Goal: Task Accomplishment & Management: Manage account settings

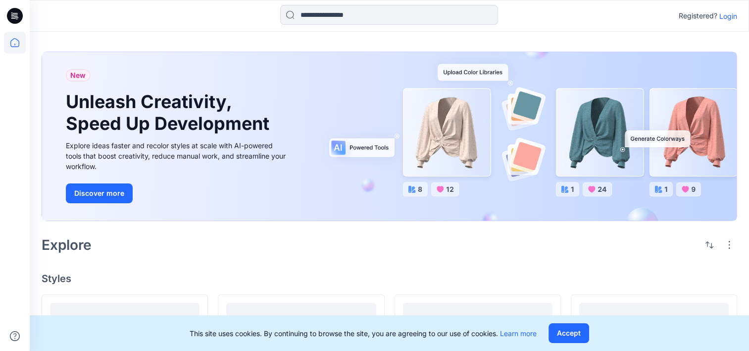
click at [17, 18] on icon at bounding box center [16, 17] width 3 height 0
click at [17, 49] on icon at bounding box center [15, 43] width 22 height 22
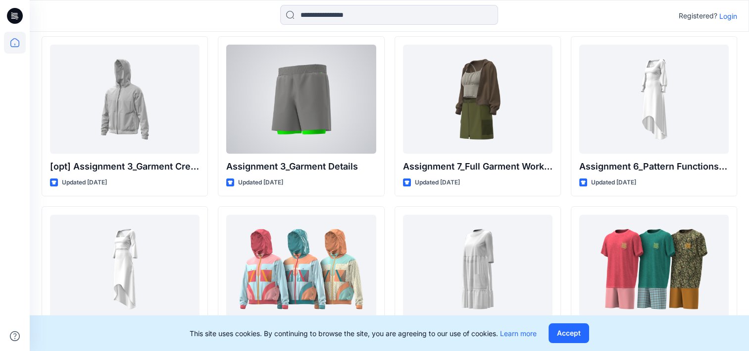
scroll to position [284, 0]
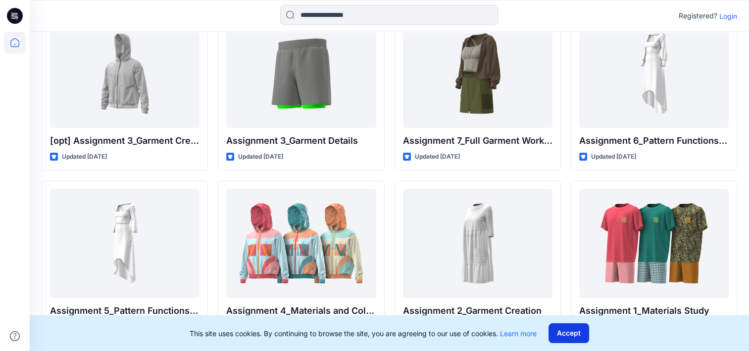
click at [580, 332] on button "Accept" at bounding box center [569, 333] width 41 height 20
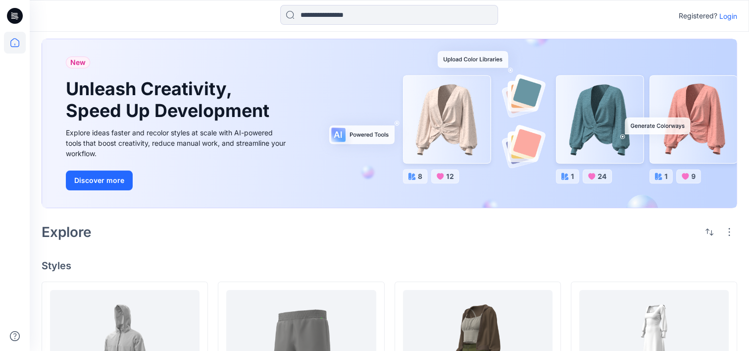
scroll to position [0, 0]
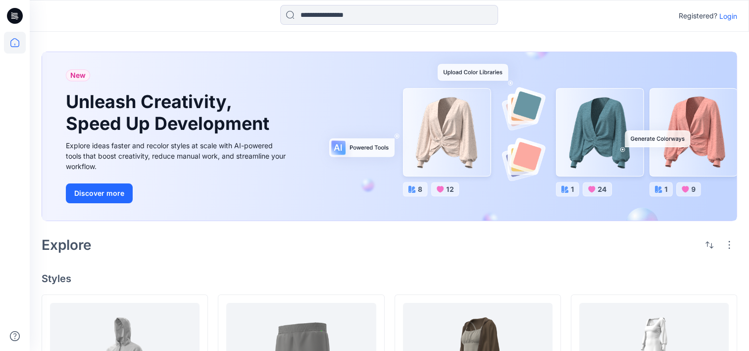
click at [2, 19] on div at bounding box center [15, 16] width 32 height 32
click at [9, 19] on icon at bounding box center [15, 16] width 16 height 16
click at [13, 50] on icon at bounding box center [15, 43] width 22 height 22
drag, startPoint x: 18, startPoint y: 20, endPoint x: 45, endPoint y: 21, distance: 26.8
click at [18, 20] on icon at bounding box center [15, 16] width 16 height 16
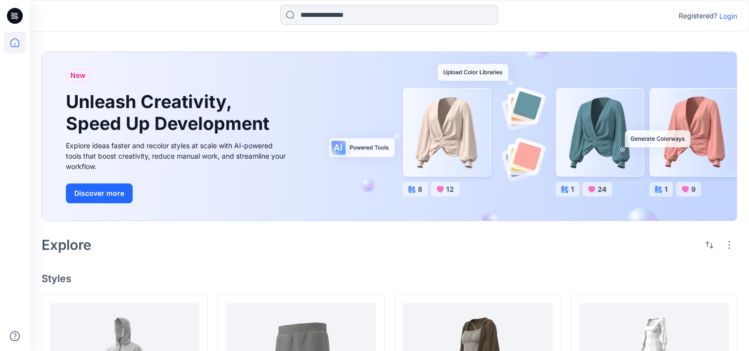
click at [731, 16] on p "Login" at bounding box center [728, 16] width 18 height 10
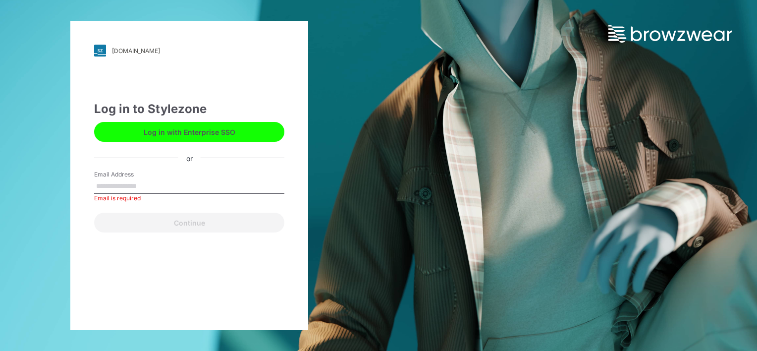
click at [351, 193] on div "[DOMAIN_NAME] Loading... Log in to Stylezone Log in with Enterprise SSO or Emai…" at bounding box center [189, 175] width 378 height 351
drag, startPoint x: 168, startPoint y: 180, endPoint x: 172, endPoint y: 167, distance: 13.5
click at [168, 180] on input "Email Address" at bounding box center [189, 186] width 190 height 15
click at [198, 134] on button "Log in with Enterprise SSO" at bounding box center [189, 132] width 190 height 20
